Goal: Task Accomplishment & Management: Manage account settings

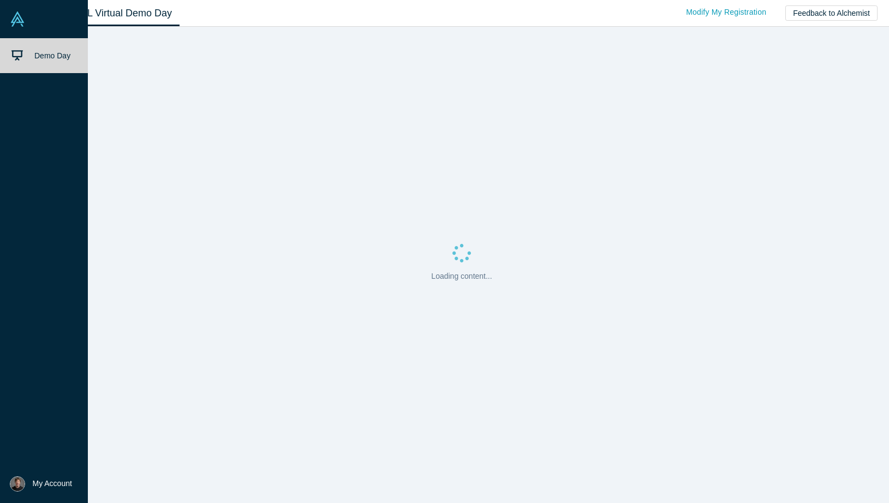
click at [18, 490] on img at bounding box center [17, 484] width 15 height 15
click at [110, 475] on button "Log Out" at bounding box center [78, 475] width 66 height 20
